Goal: Obtain resource: Obtain resource

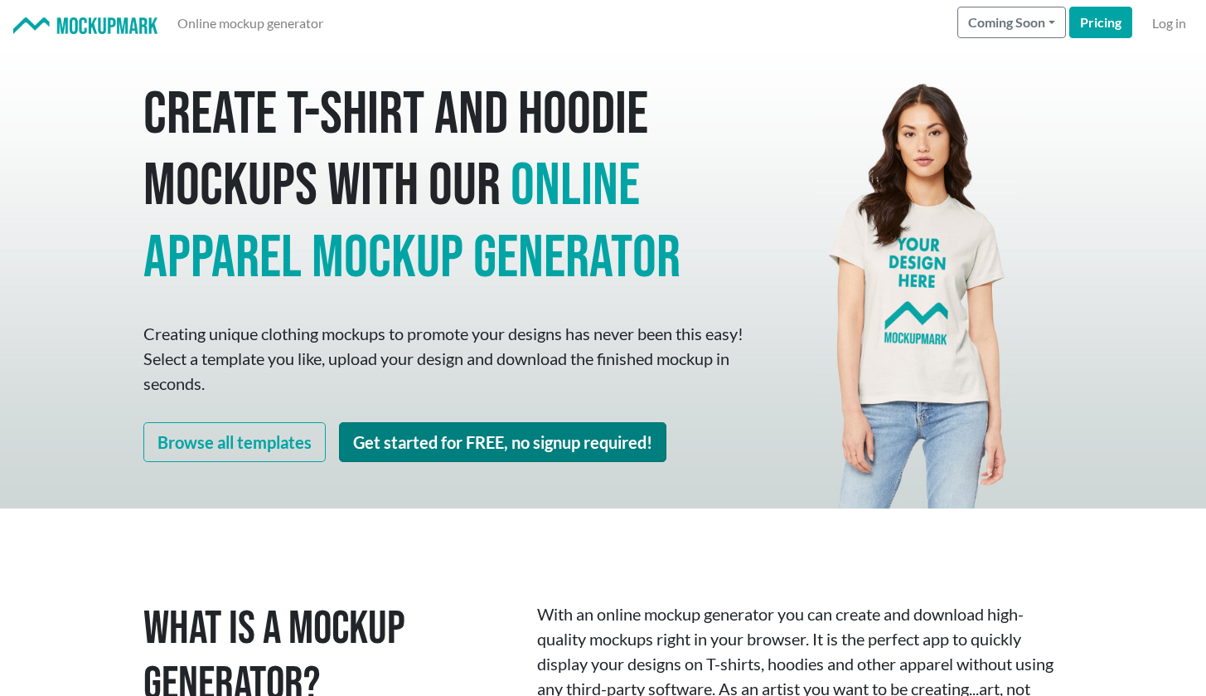
click at [395, 444] on link "Get started for FREE, no signup required!" at bounding box center [503, 442] width 328 height 40
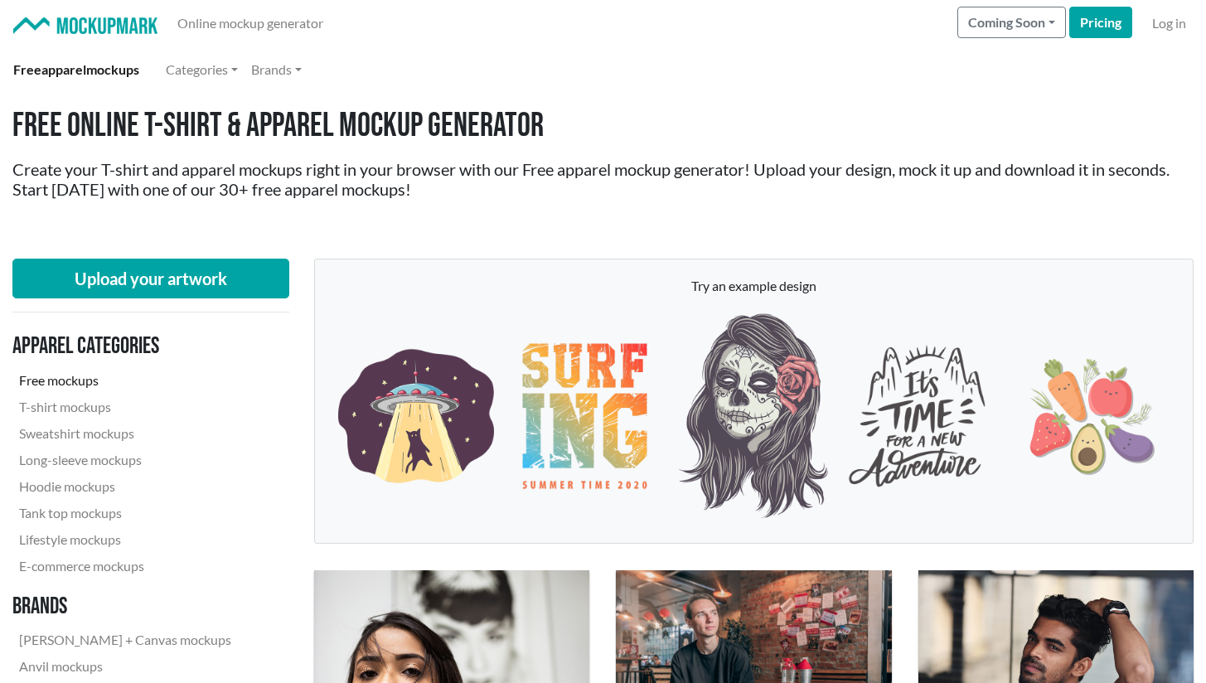
scroll to position [3, 0]
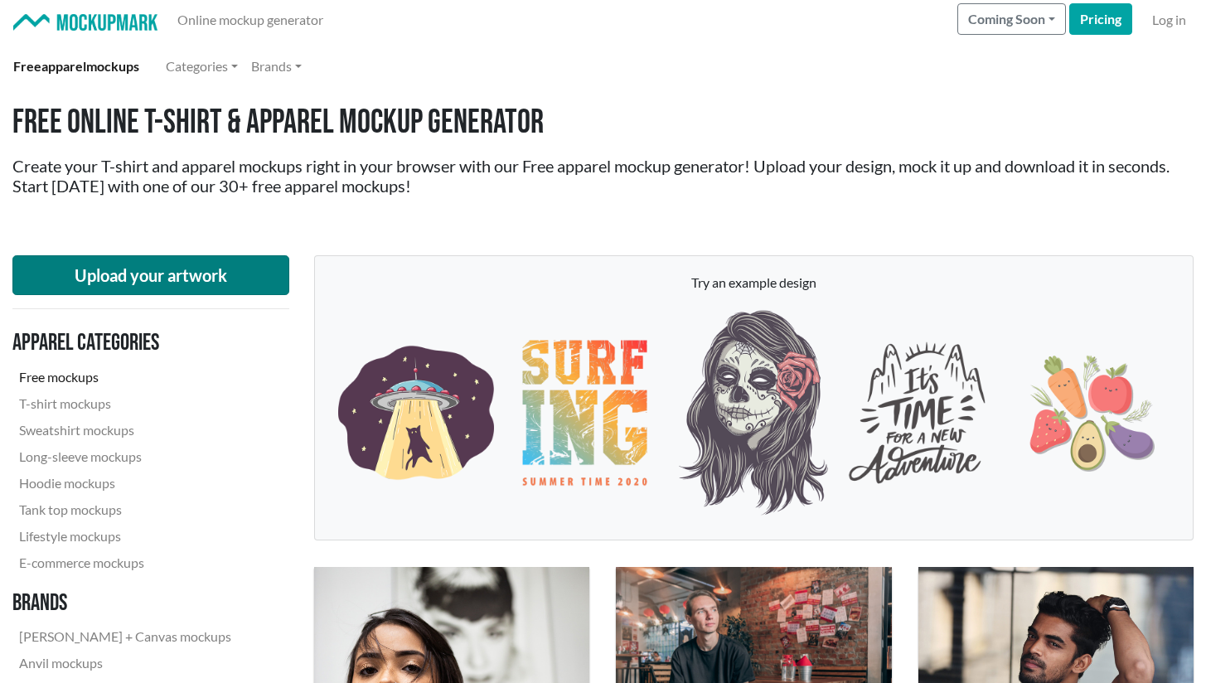
click at [240, 265] on button "Upload your artwork" at bounding box center [150, 275] width 277 height 40
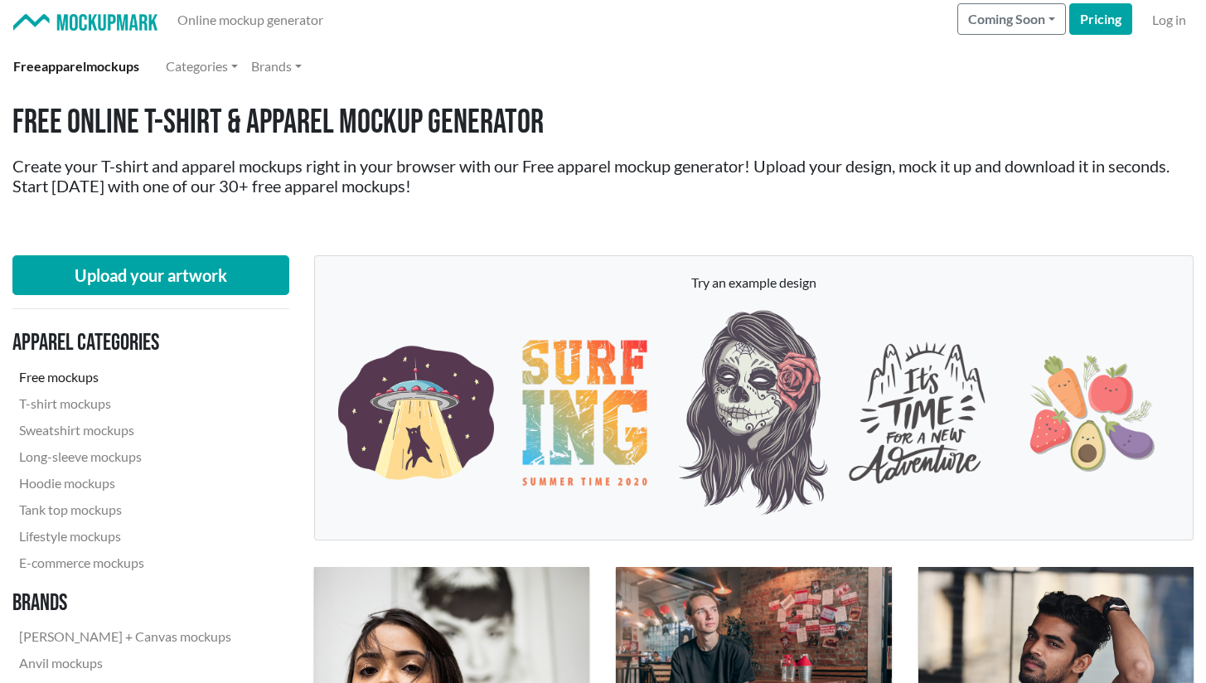
click at [89, 379] on link "Free mockups" at bounding box center [125, 377] width 226 height 27
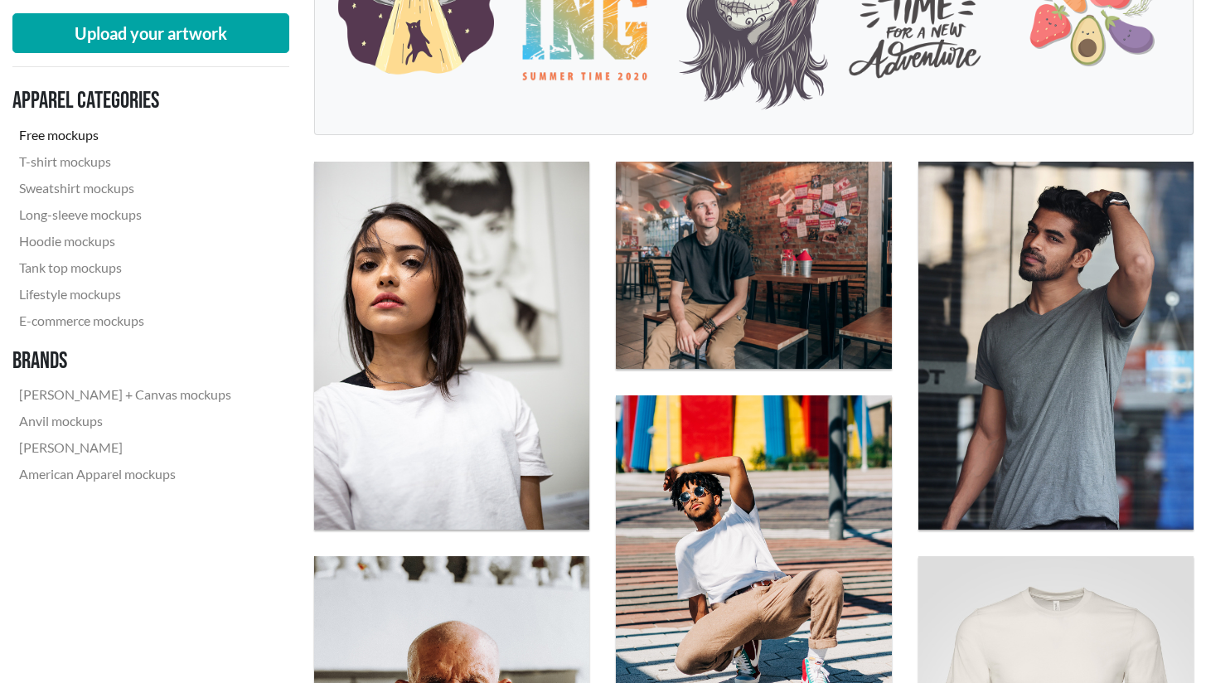
scroll to position [0, 0]
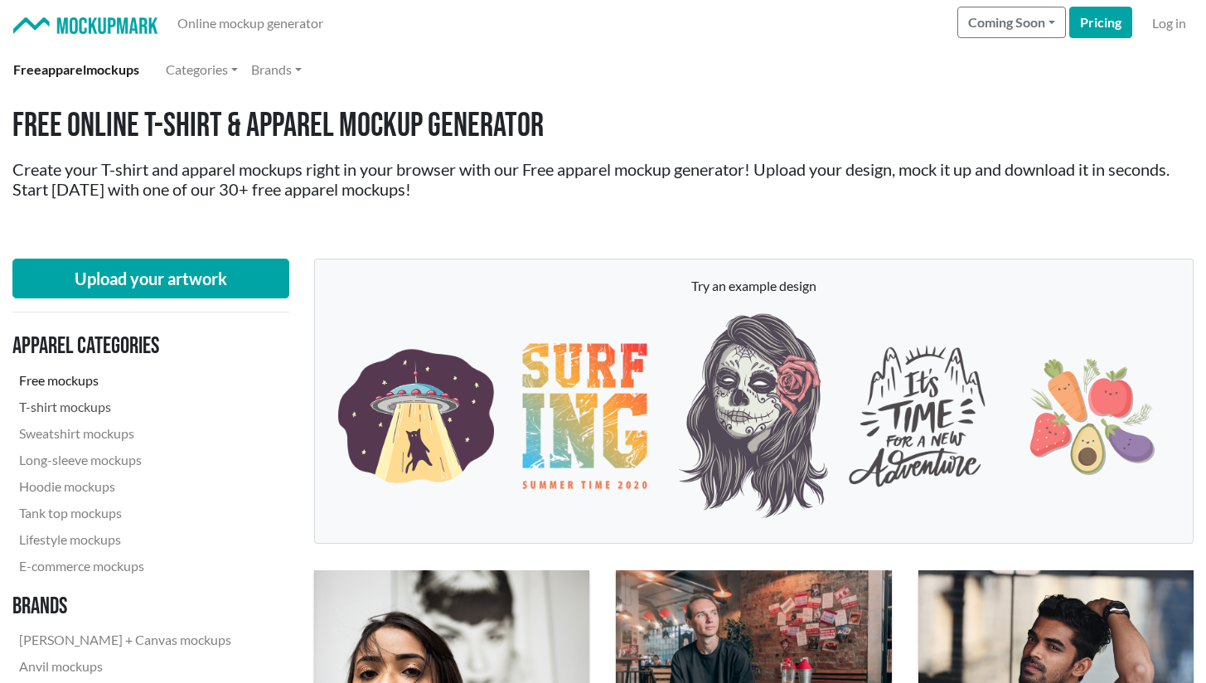
click at [97, 415] on link "T-shirt mockups" at bounding box center [125, 407] width 226 height 27
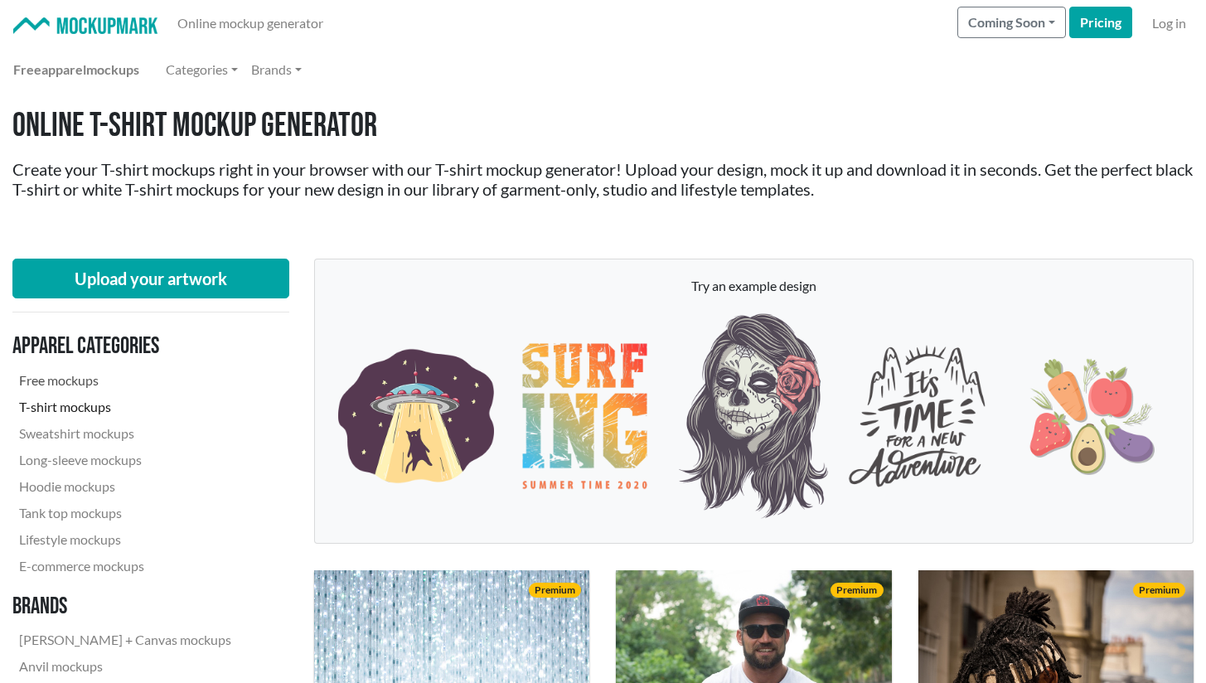
click at [80, 385] on link "Free mockups" at bounding box center [125, 380] width 226 height 27
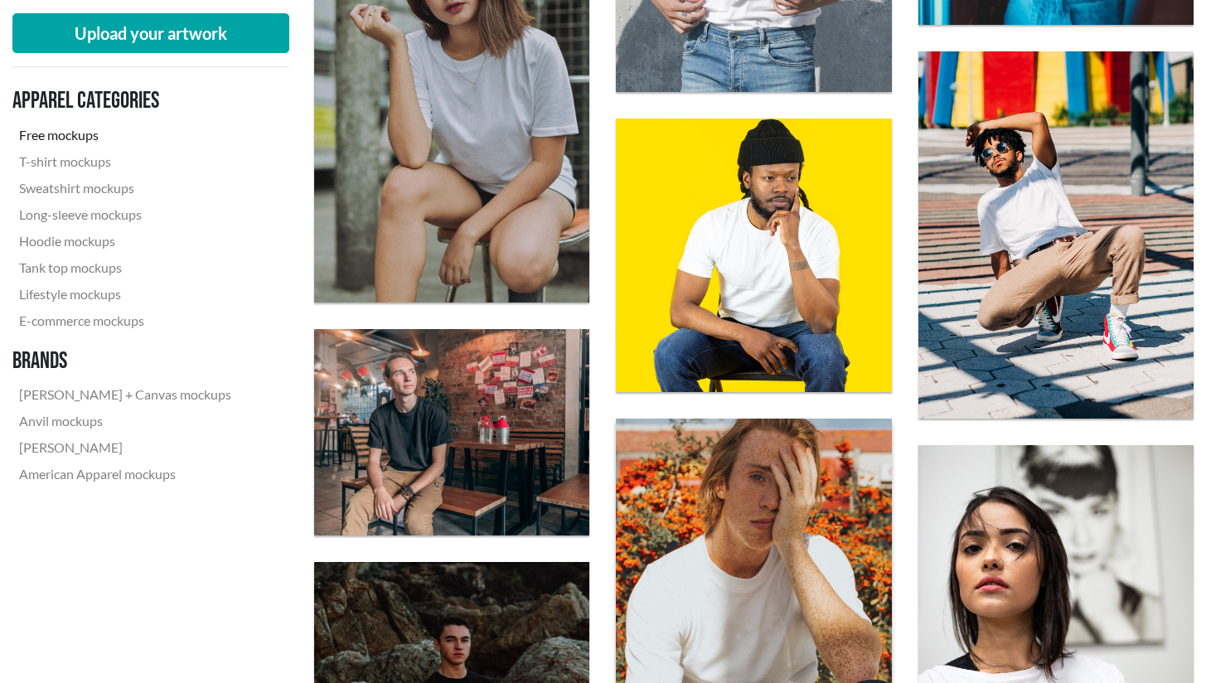
scroll to position [2858, 0]
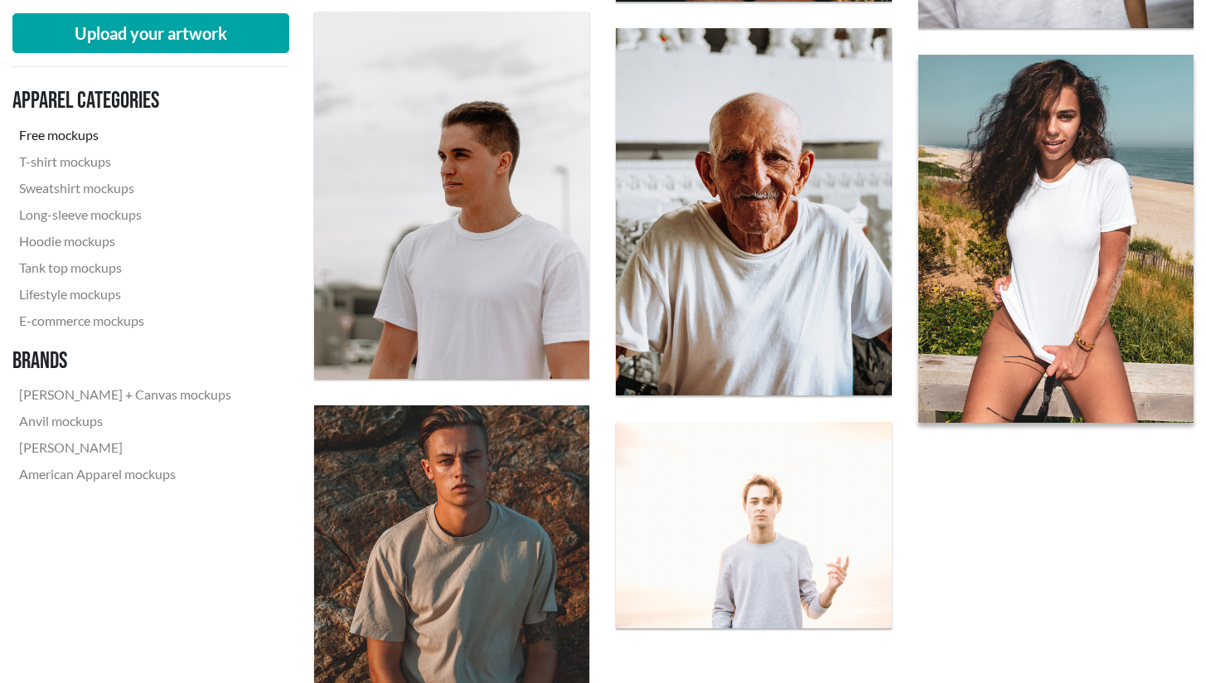
click at [1109, 303] on img at bounding box center [1056, 238] width 303 height 404
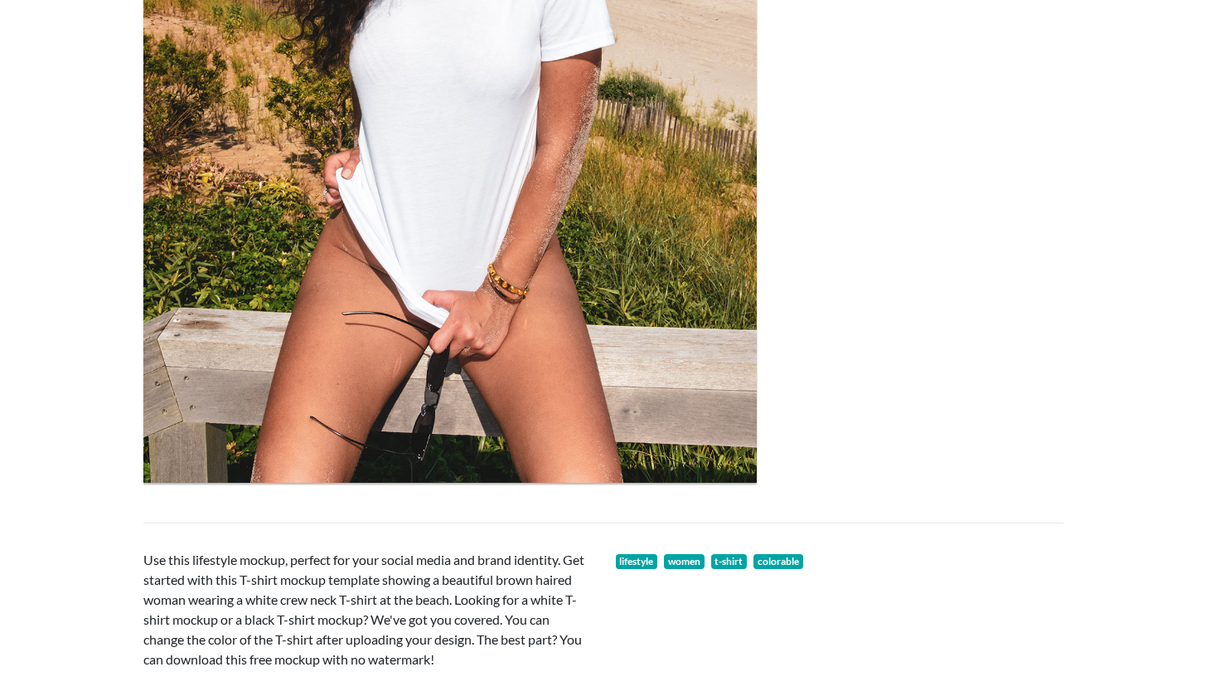
scroll to position [348, 0]
